Goal: Check status: Check status

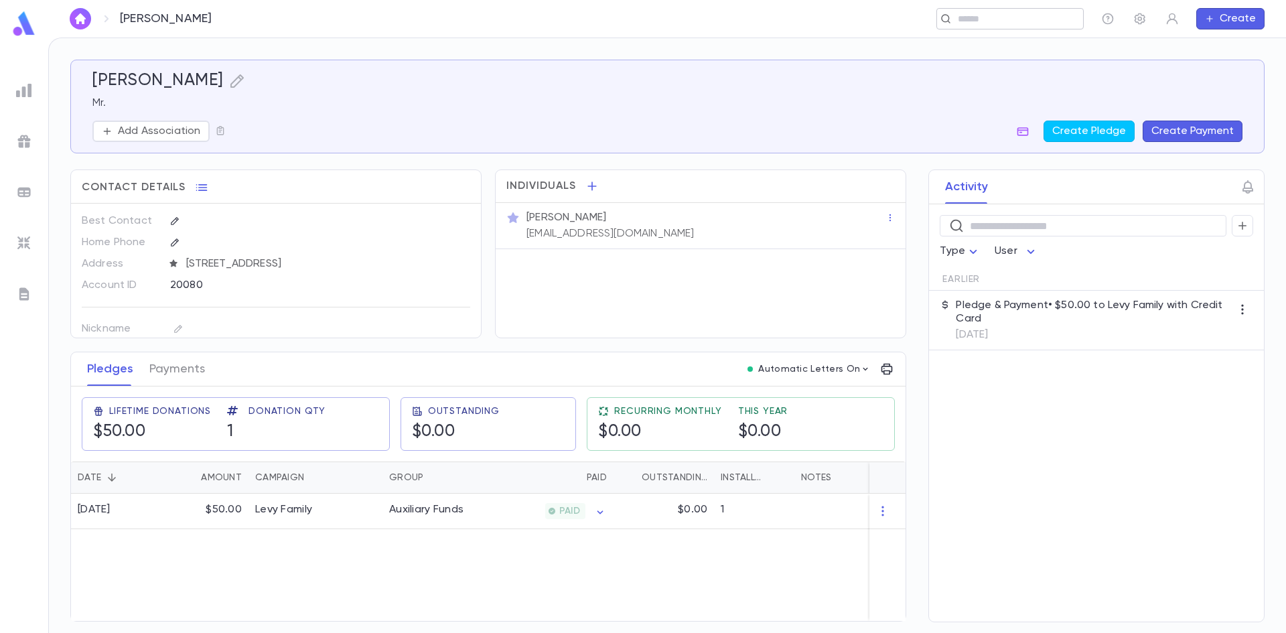
click at [996, 20] on input "text" at bounding box center [1016, 19] width 124 height 13
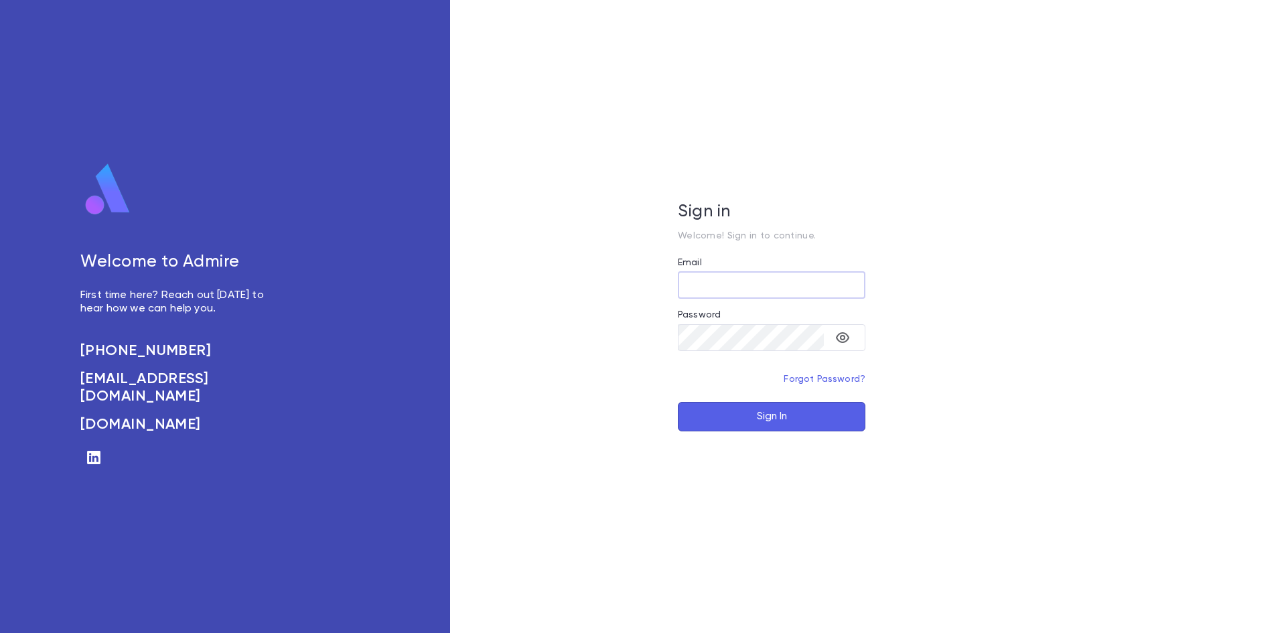
type input "**********"
click at [739, 412] on button "Sign In" at bounding box center [772, 416] width 188 height 29
